Goal: Information Seeking & Learning: Understand process/instructions

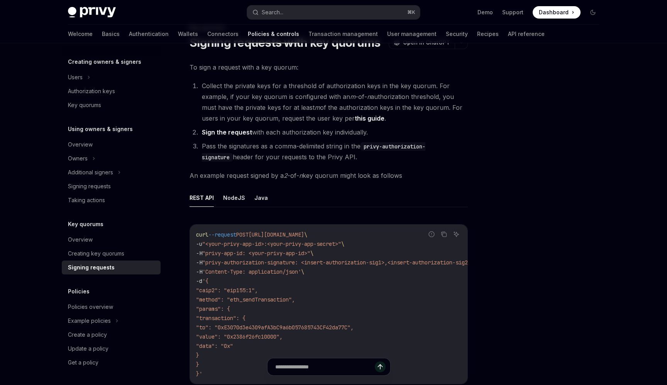
scroll to position [16, 0]
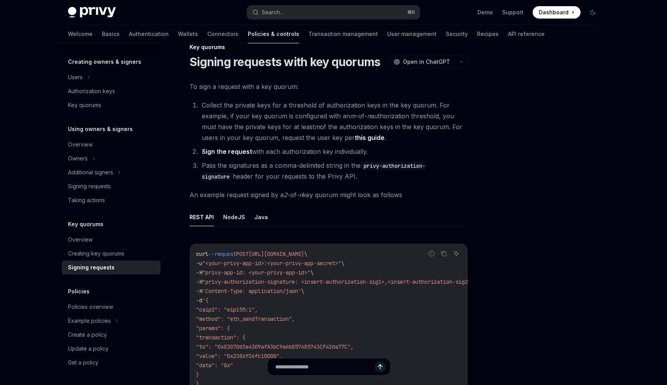
click at [401, 105] on li "Collect the private keys for a threshold of authorization keys in the key quoru…" at bounding box center [334, 121] width 268 height 43
drag, startPoint x: 401, startPoint y: 105, endPoint x: 410, endPoint y: 105, distance: 9.3
click at [410, 105] on li "Collect the private keys for a threshold of authorization keys in the key quoru…" at bounding box center [334, 121] width 268 height 43
copy li "key quorum"
